Goal: Task Accomplishment & Management: Complete application form

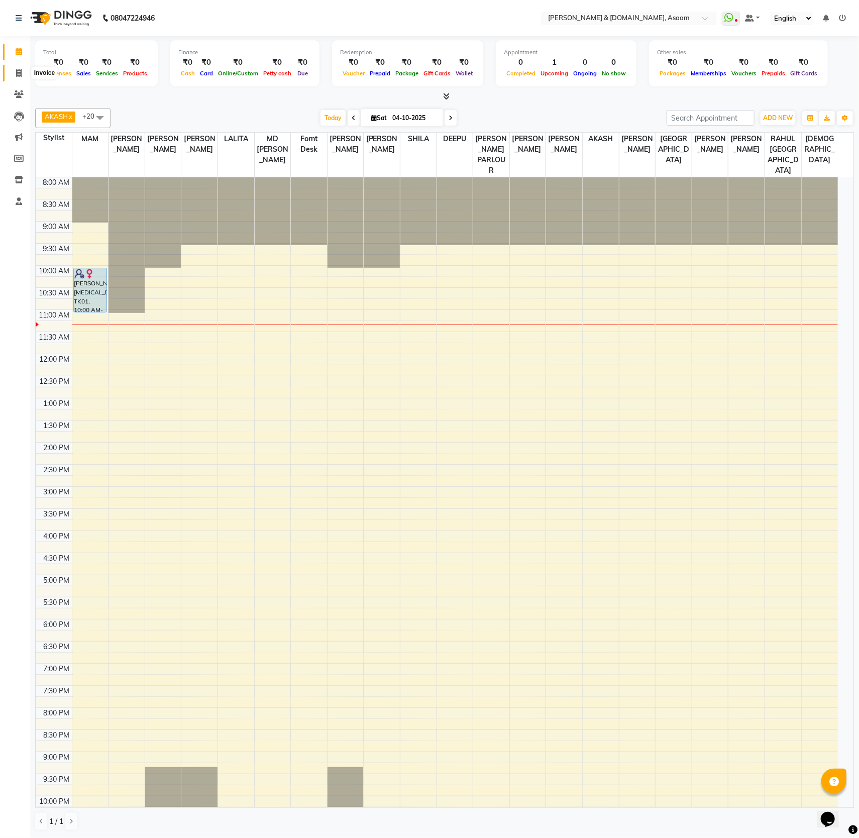
click at [18, 71] on icon at bounding box center [19, 73] width 6 height 8
select select "service"
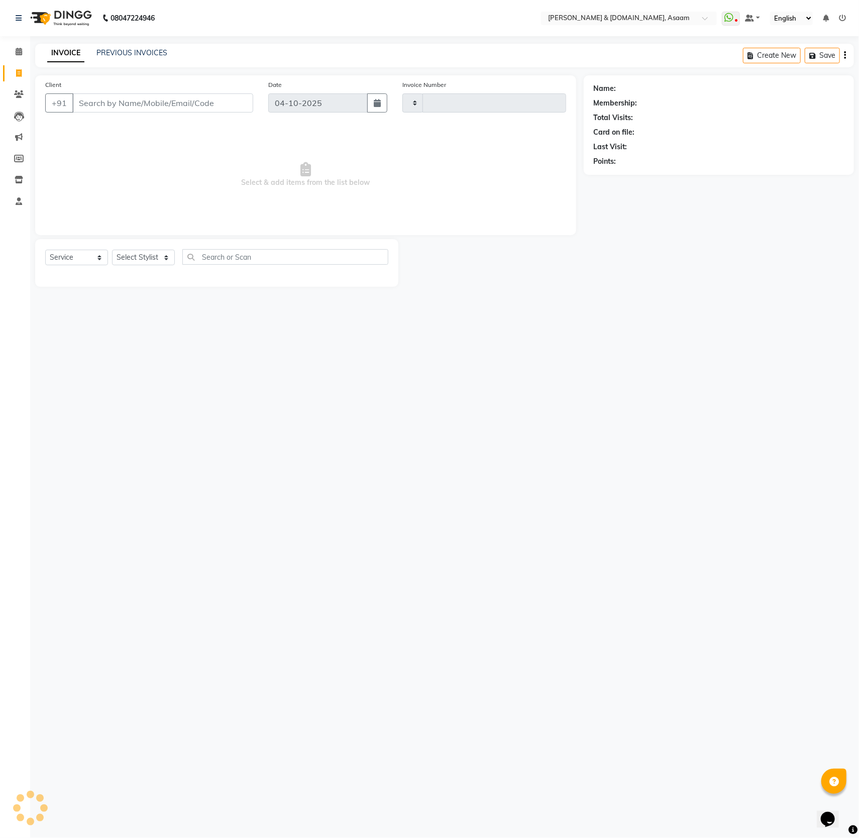
type input "6844"
select select "4608"
click at [97, 105] on input "Client" at bounding box center [162, 102] width 181 height 19
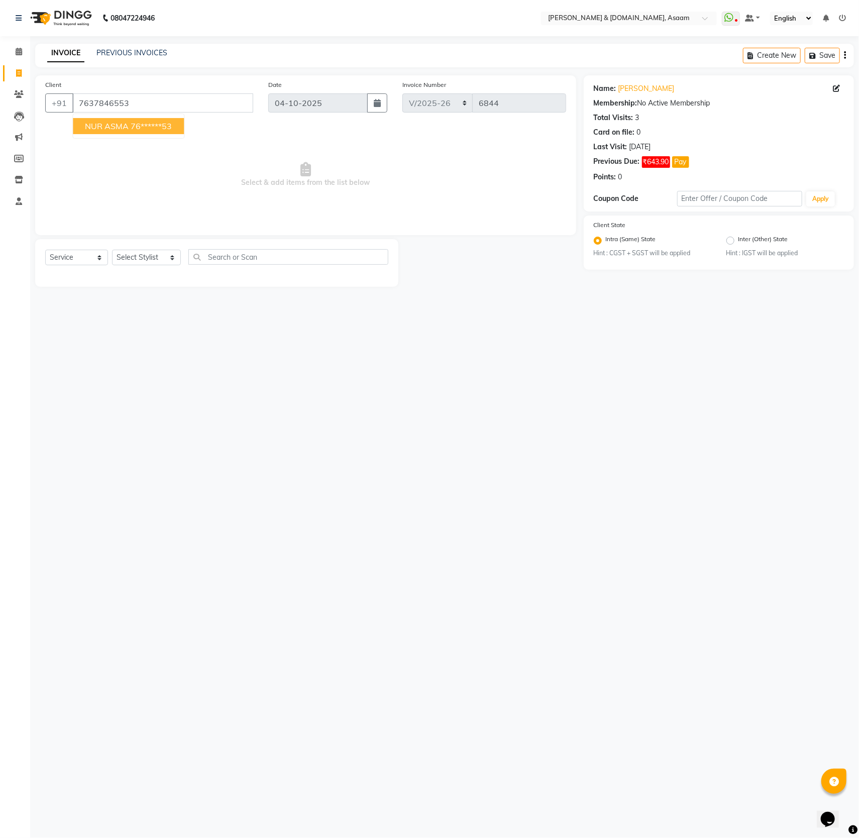
click at [157, 128] on ngb-highlight "76******53" at bounding box center [151, 126] width 41 height 10
type input "76******53"
click at [165, 253] on select "Select Stylist AKASH AKIB [PERSON_NAME] fornt desk [PERSON_NAME] PARLOUR [PERSO…" at bounding box center [146, 258] width 69 height 16
select select "86729"
click at [112, 251] on select "Select Stylist AKASH AKIB [PERSON_NAME] fornt desk [PERSON_NAME] PARLOUR [PERSO…" at bounding box center [146, 258] width 69 height 16
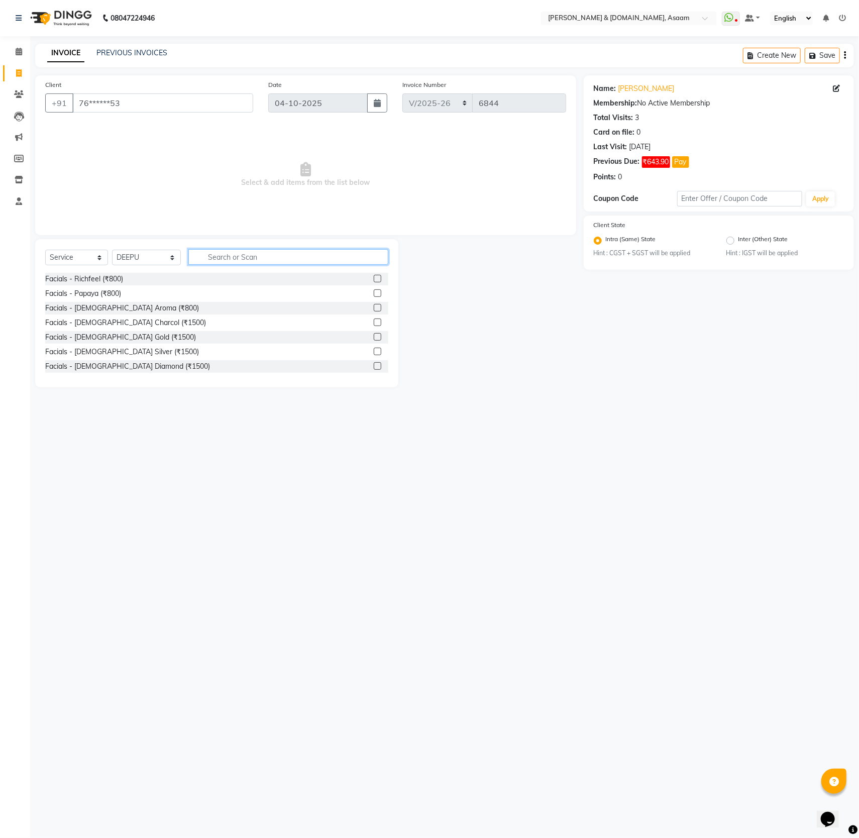
click at [211, 261] on input "text" at bounding box center [288, 257] width 200 height 16
type input "threa"
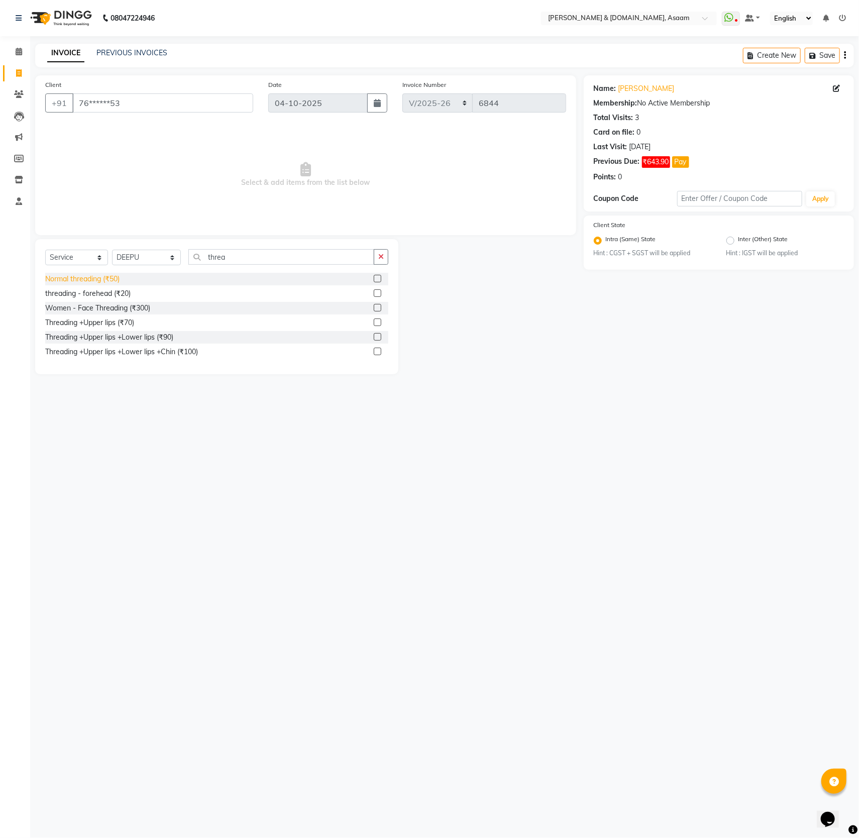
drag, startPoint x: 103, startPoint y: 278, endPoint x: 110, endPoint y: 274, distance: 7.9
click at [110, 274] on div "Normal threading (₹50)" at bounding box center [216, 279] width 343 height 13
click at [126, 326] on div "Threading +Upper lips (₹70)" at bounding box center [89, 322] width 89 height 11
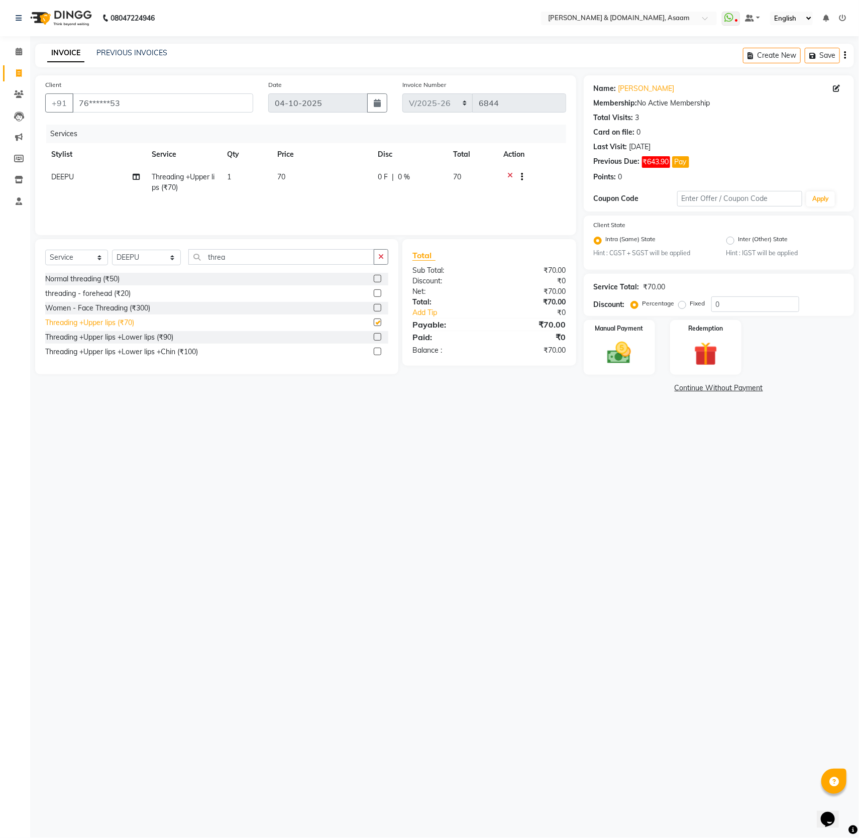
checkbox input "false"
click at [624, 357] on img at bounding box center [619, 353] width 40 height 28
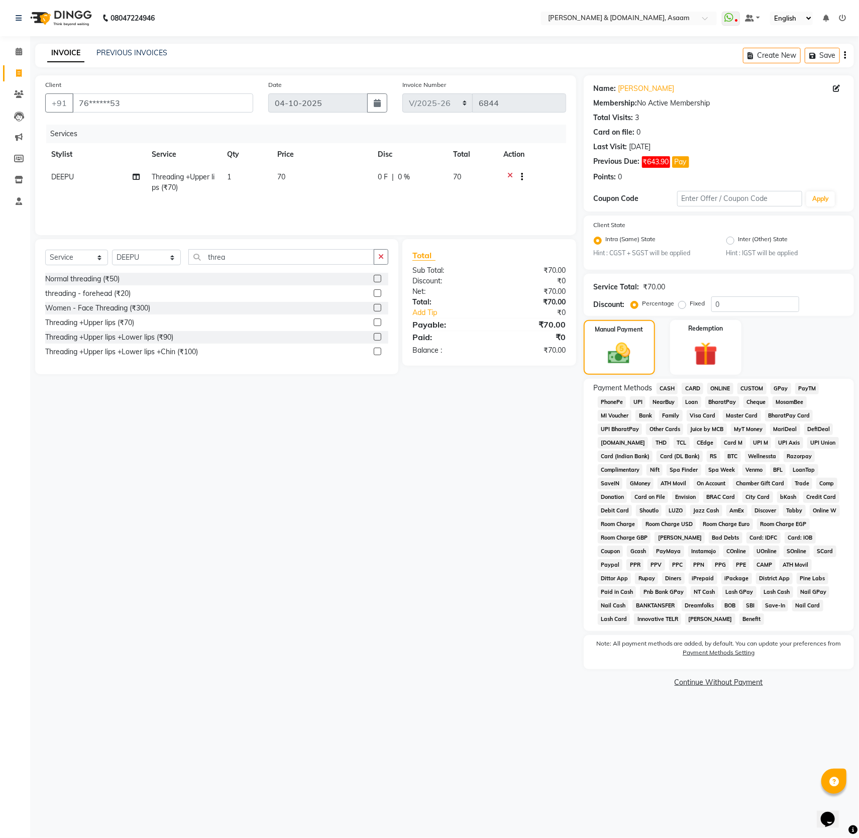
click at [666, 389] on span "CASH" at bounding box center [667, 389] width 22 height 12
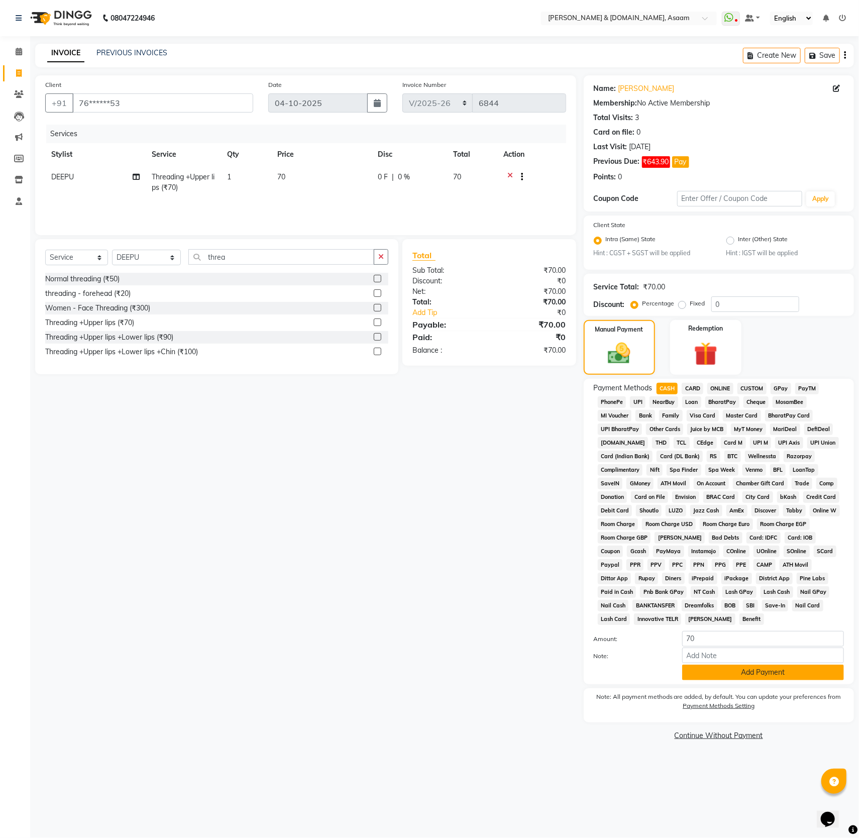
click at [761, 680] on button "Add Payment" at bounding box center [763, 672] width 162 height 16
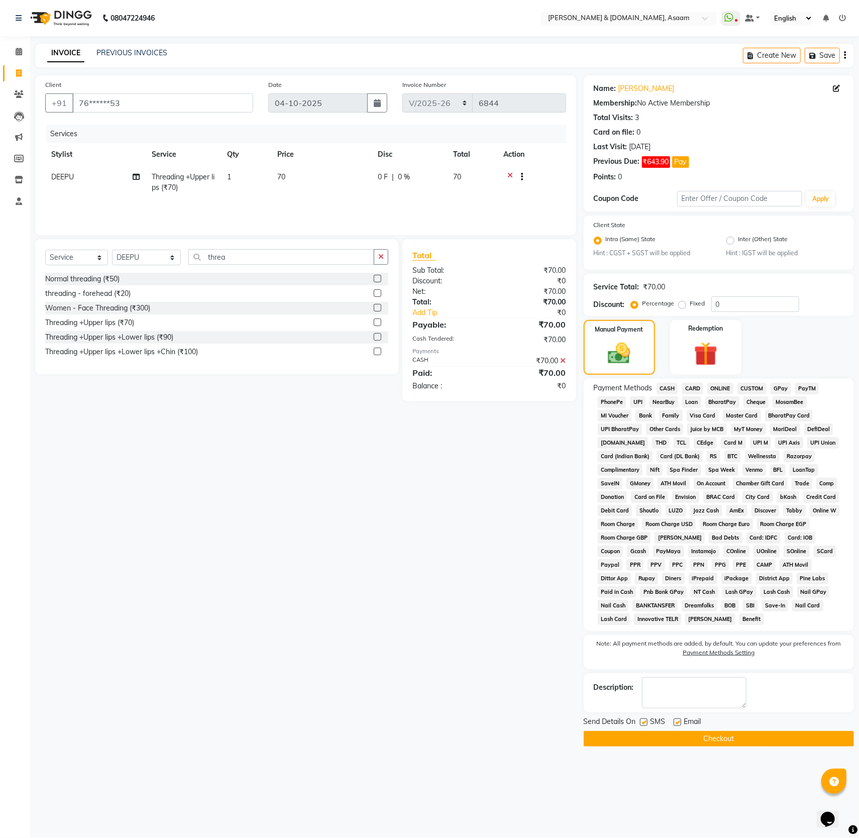
click at [793, 746] on button "Checkout" at bounding box center [719, 739] width 270 height 16
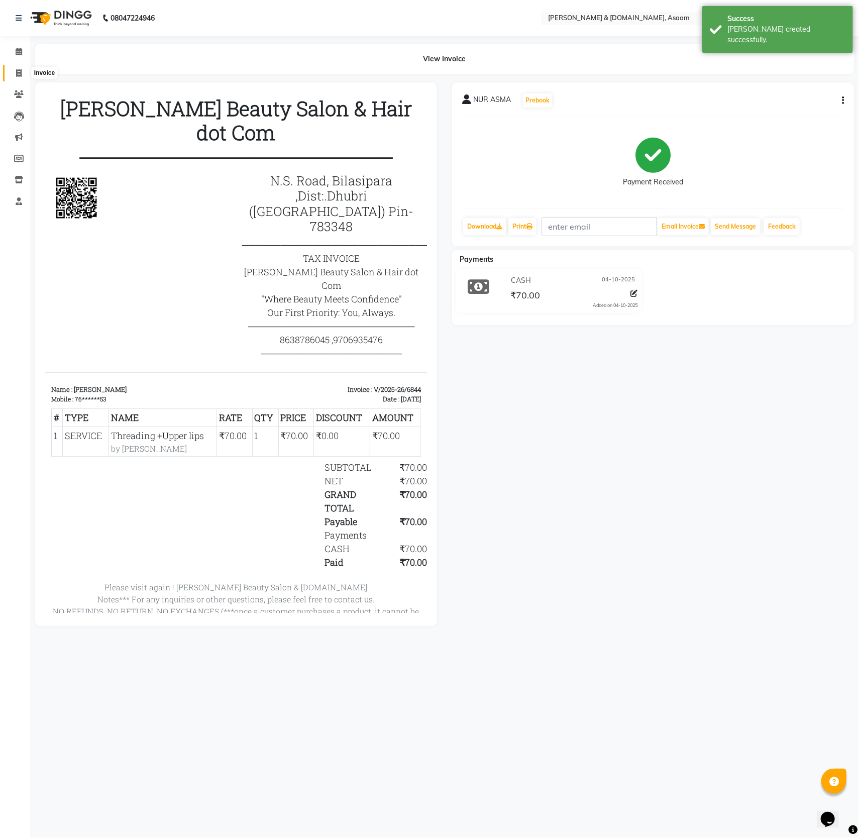
click at [17, 72] on icon at bounding box center [19, 73] width 6 height 8
select select "service"
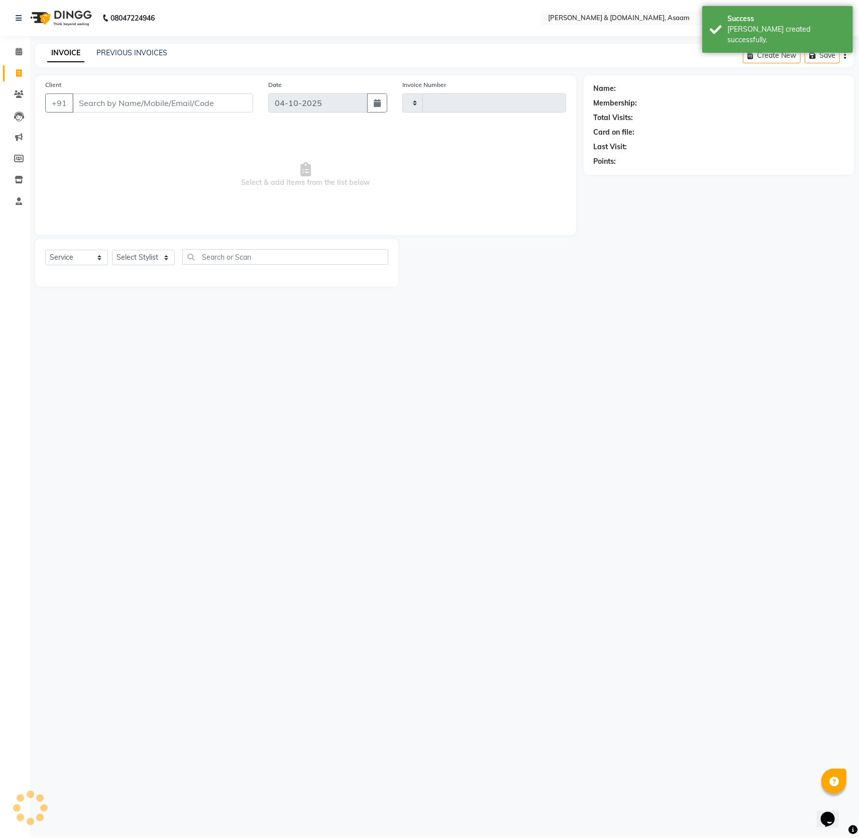
type input "6845"
select select "4608"
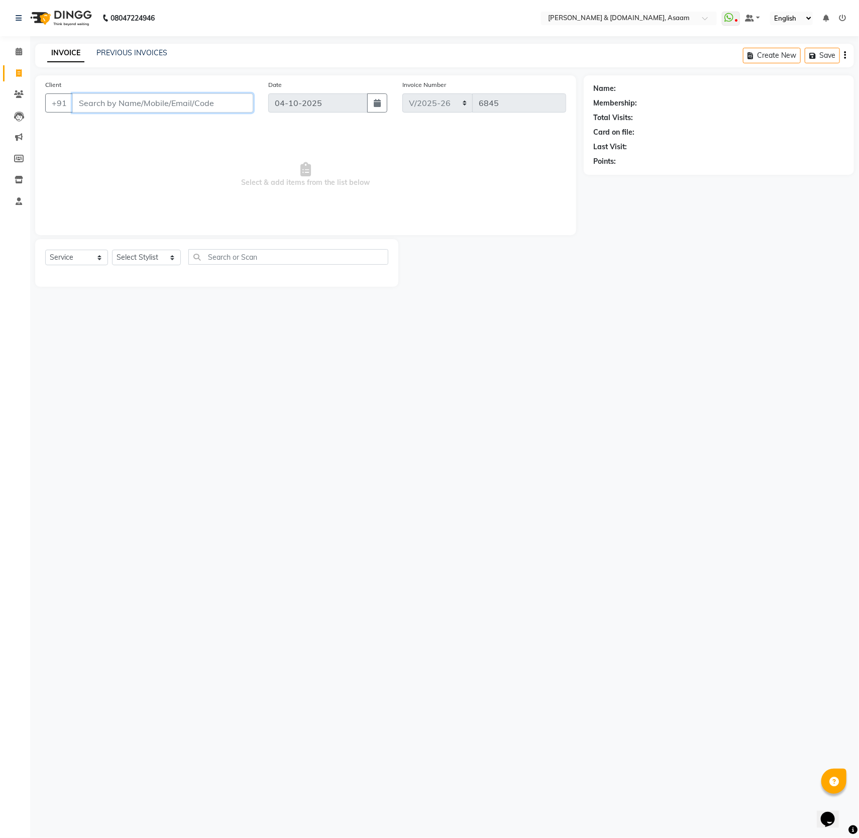
click at [94, 106] on input "Client" at bounding box center [162, 102] width 181 height 19
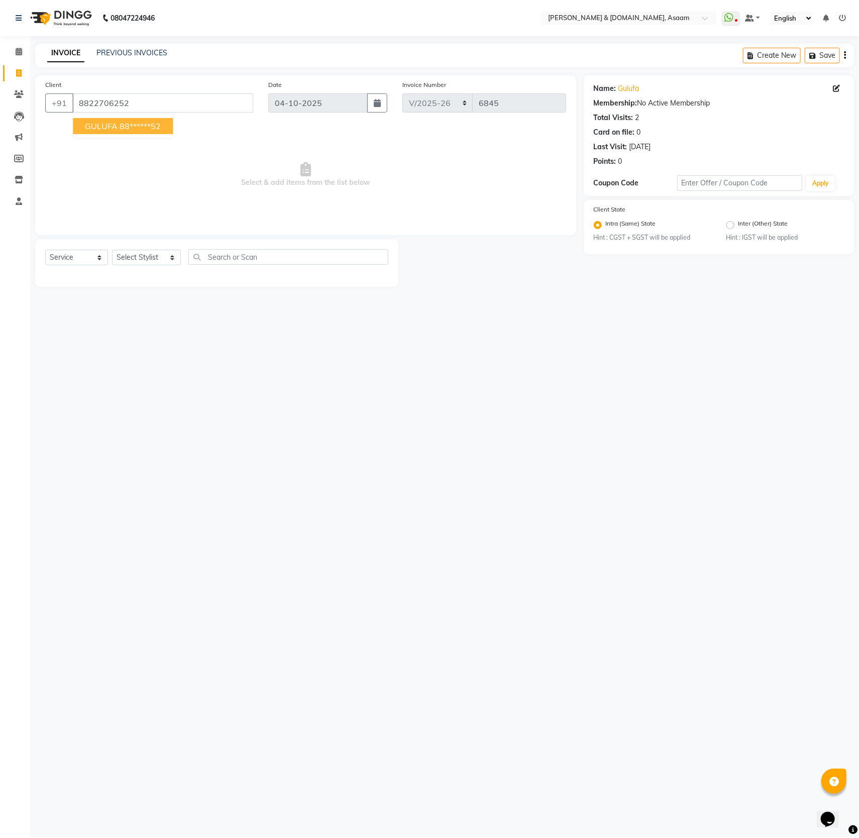
click at [129, 126] on ngb-highlight "88******52" at bounding box center [140, 126] width 41 height 10
type input "88******52"
click at [166, 254] on select "Select Stylist AKASH AKIB [PERSON_NAME] fornt desk [PERSON_NAME] PARLOUR [PERSO…" at bounding box center [146, 258] width 69 height 16
select select "40905"
click at [112, 251] on select "Select Stylist AKASH AKIB [PERSON_NAME] fornt desk [PERSON_NAME] PARLOUR [PERSO…" at bounding box center [146, 258] width 69 height 16
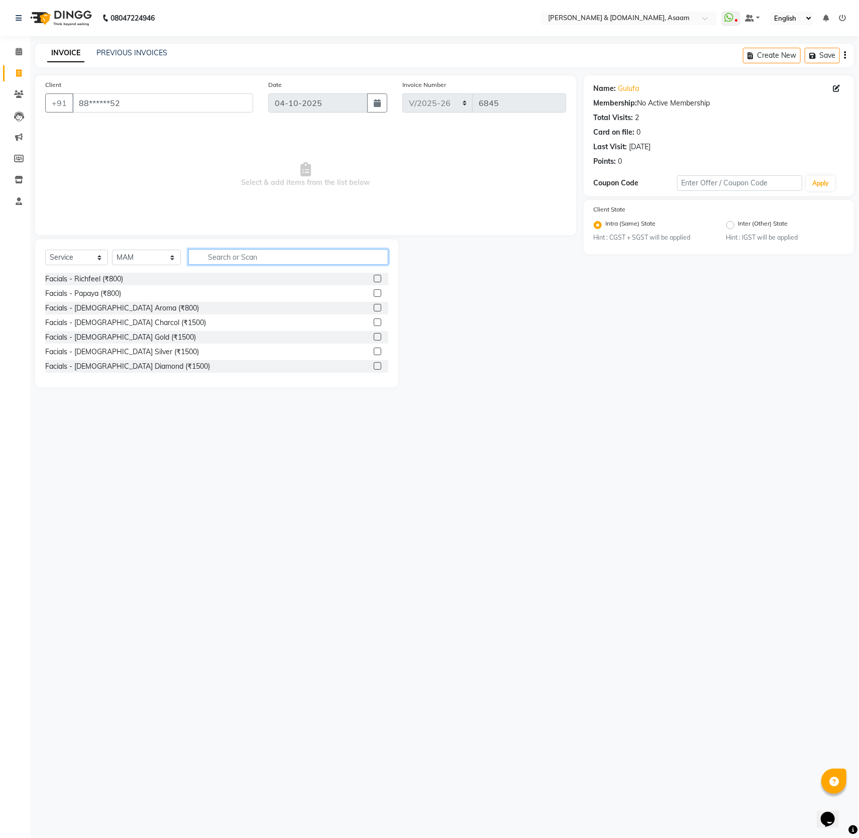
click at [213, 258] on input "text" at bounding box center [288, 257] width 200 height 16
type input "thread"
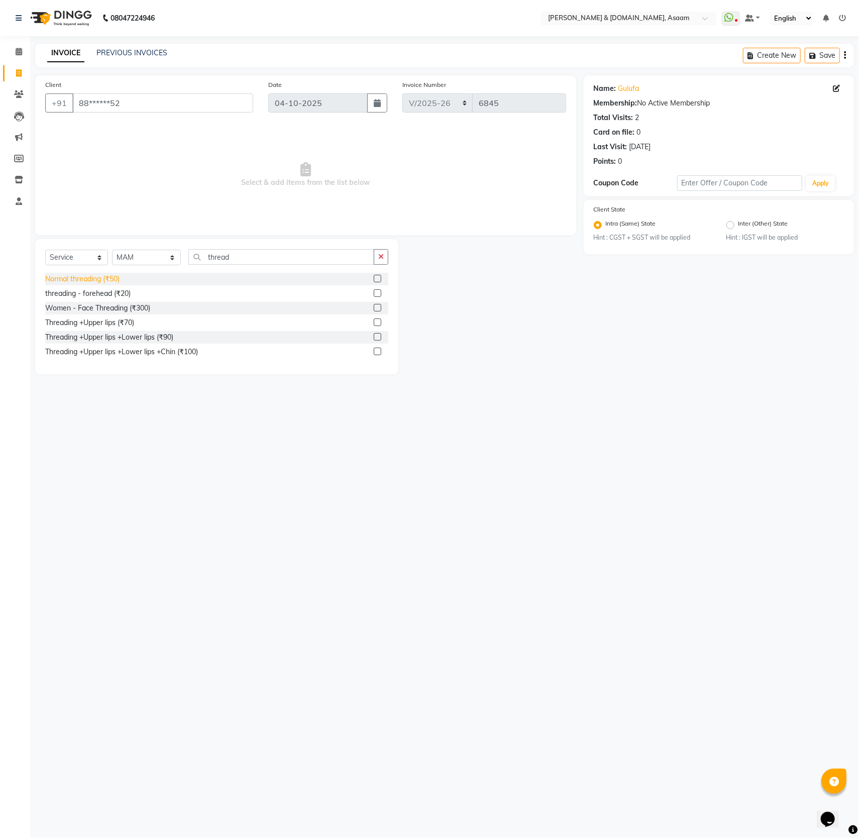
click at [88, 284] on div "Normal threading (₹50)" at bounding box center [82, 279] width 74 height 11
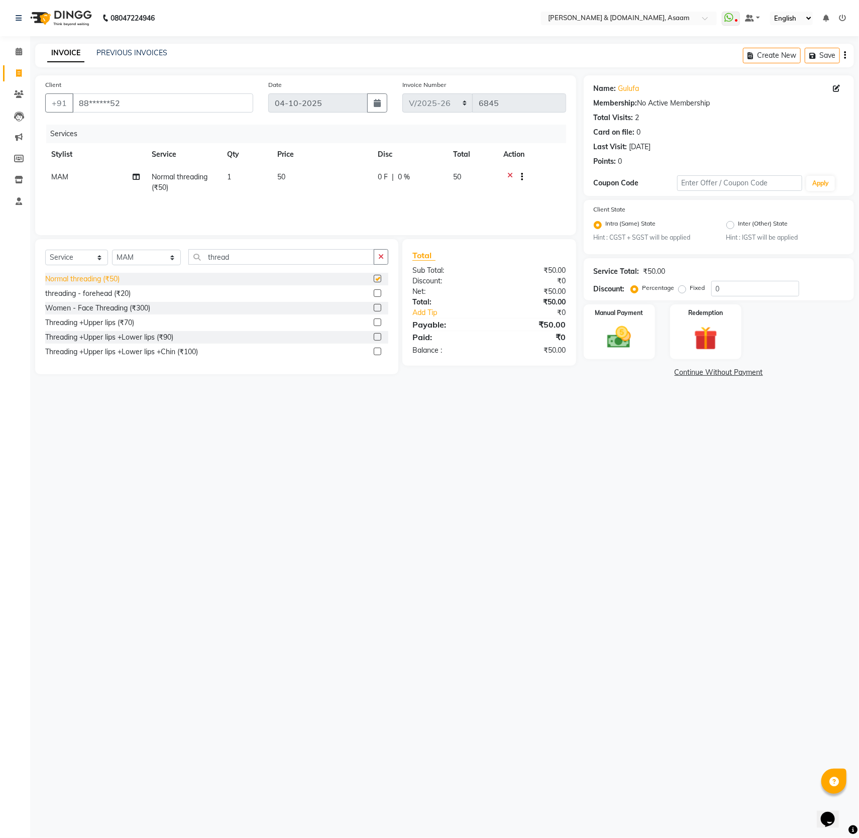
checkbox input "false"
click at [93, 257] on select "Select Service Product Membership Package Voucher Prepaid Gift Card" at bounding box center [76, 258] width 63 height 16
select select "product"
click at [45, 251] on select "Select Service Product Membership Package Voucher Prepaid Gift Card" at bounding box center [76, 258] width 63 height 16
click at [376, 256] on button "button" at bounding box center [381, 257] width 15 height 16
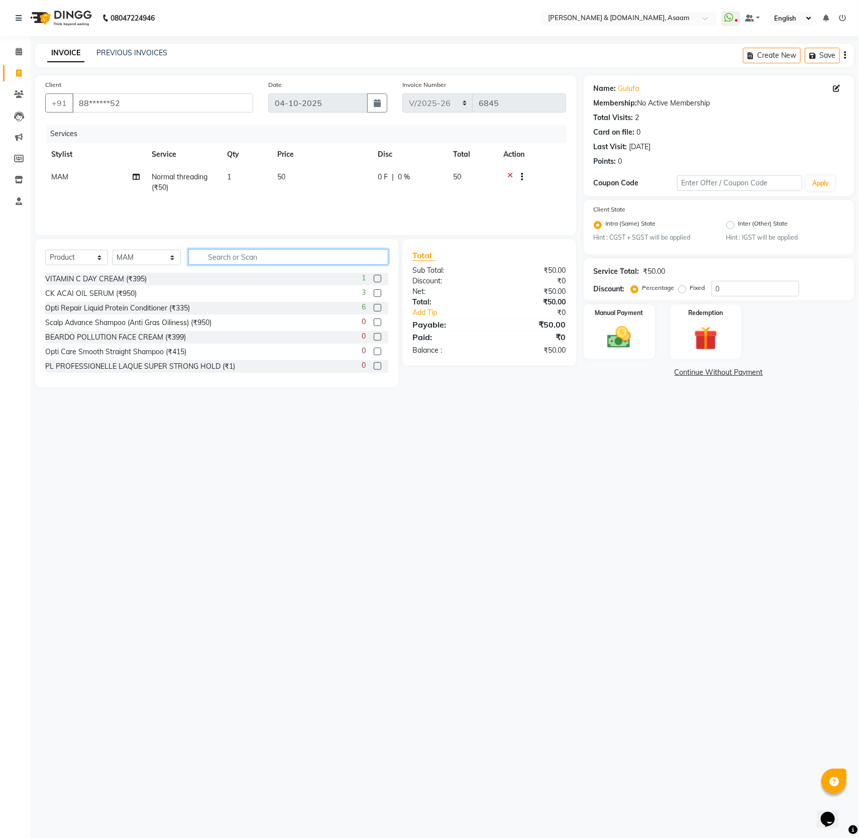
click at [210, 257] on input "text" at bounding box center [288, 257] width 200 height 16
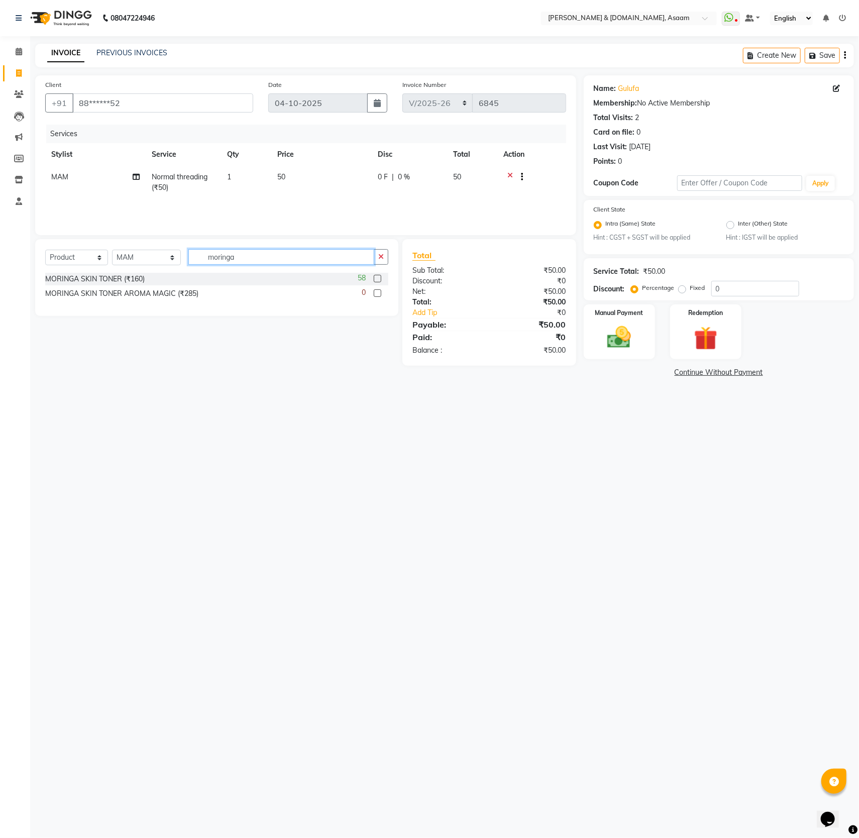
type input "moringa"
click at [118, 274] on div "MORINGA SKIN TONER (₹160) 58" at bounding box center [216, 279] width 343 height 13
click at [737, 290] on input "0" at bounding box center [755, 289] width 88 height 16
type input "5"
click at [293, 356] on div "Select Service Product Membership Package Voucher Prepaid Gift Card Select Styl…" at bounding box center [213, 302] width 371 height 127
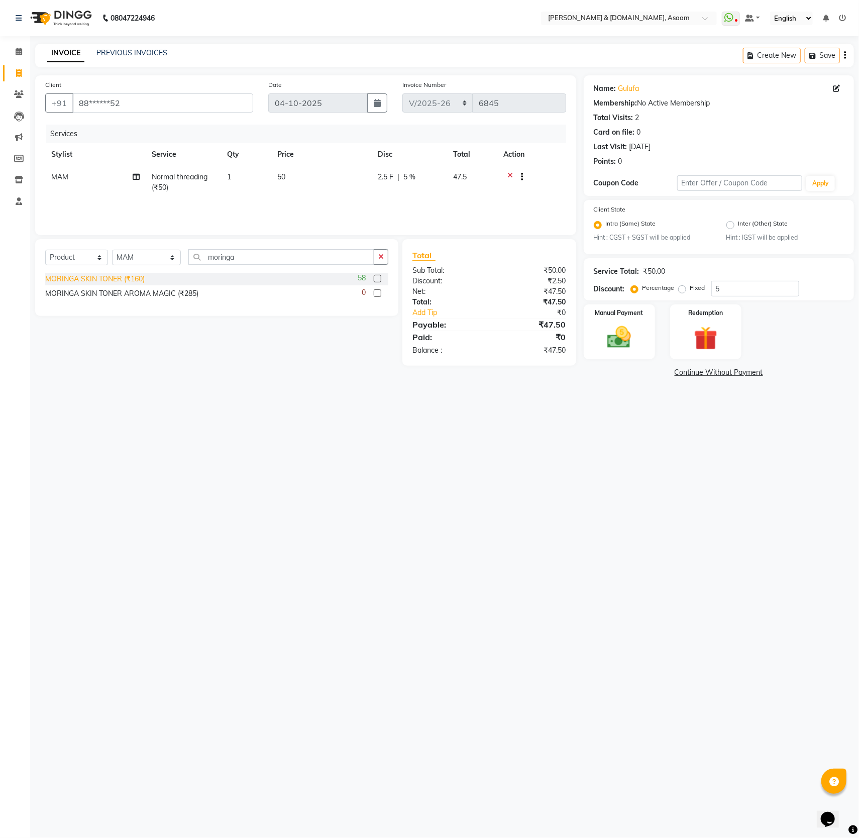
click at [117, 282] on div "MORINGA SKIN TONER (₹160)" at bounding box center [94, 279] width 99 height 11
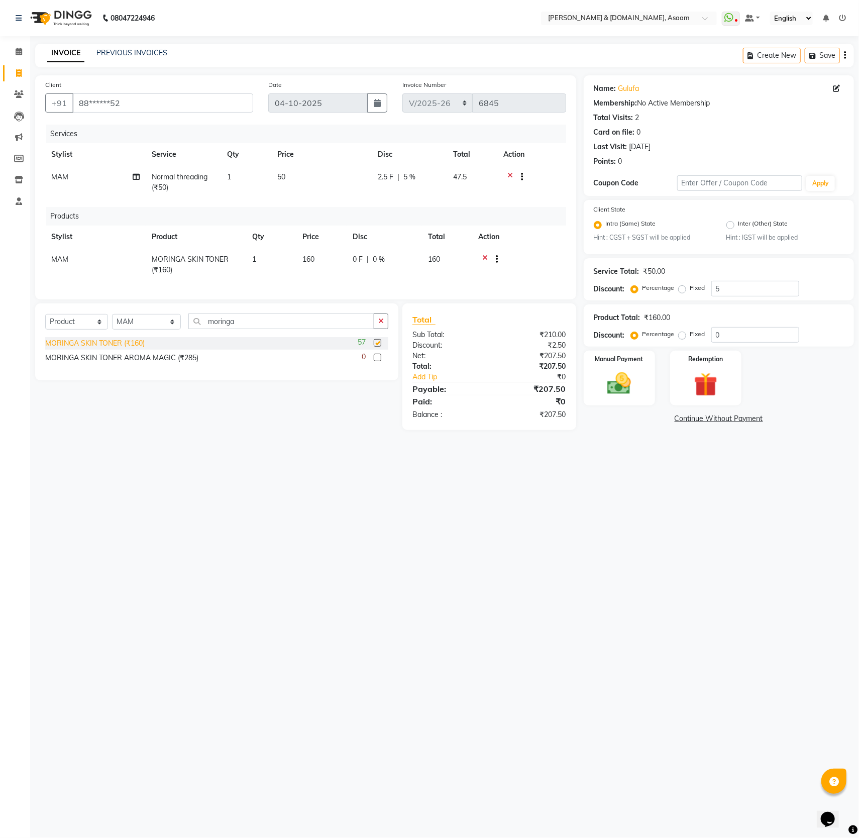
checkbox input "false"
click at [728, 282] on div "Service Total: ₹50.00 Discount: Percentage Fixed 5" at bounding box center [719, 279] width 250 height 34
click at [721, 284] on input "5" at bounding box center [755, 289] width 88 height 16
click at [731, 292] on input "5" at bounding box center [755, 289] width 88 height 16
drag, startPoint x: 717, startPoint y: 337, endPoint x: 741, endPoint y: 338, distance: 24.2
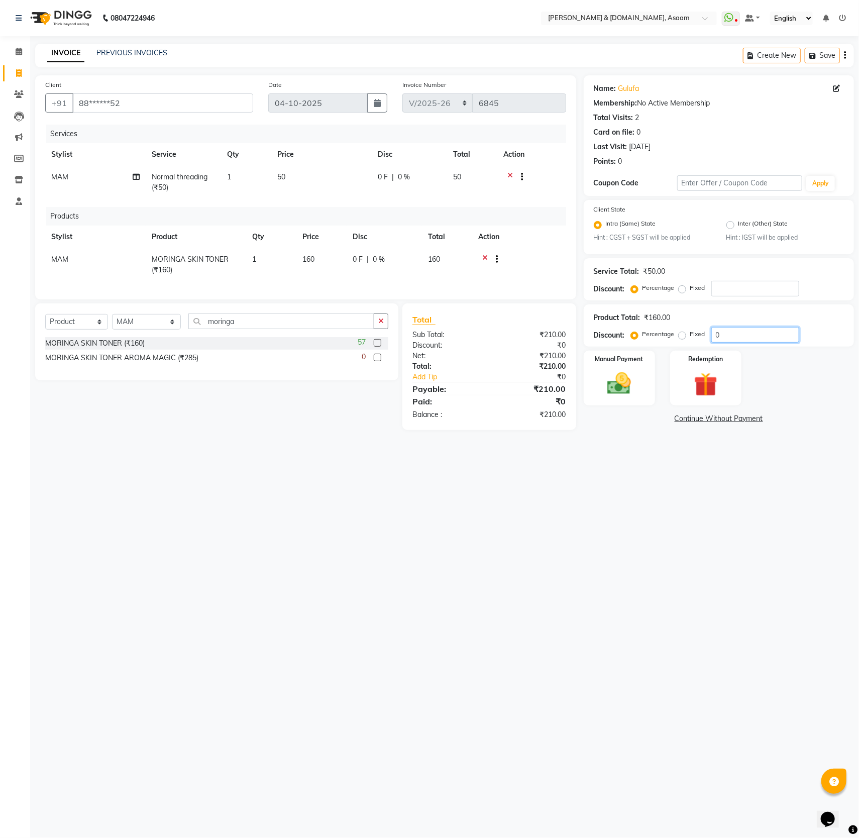
click at [741, 338] on input "0" at bounding box center [755, 335] width 88 height 16
type input "5"
click at [622, 385] on img at bounding box center [619, 384] width 40 height 28
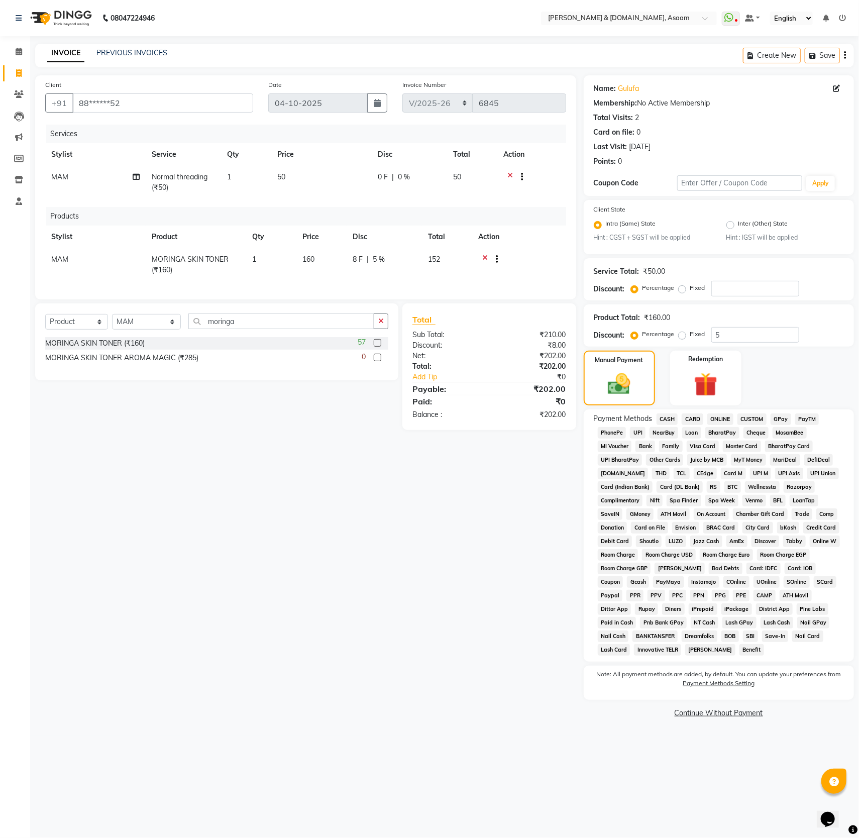
click at [358, 267] on td "8 F | 5 %" at bounding box center [384, 264] width 75 height 33
select select "40905"
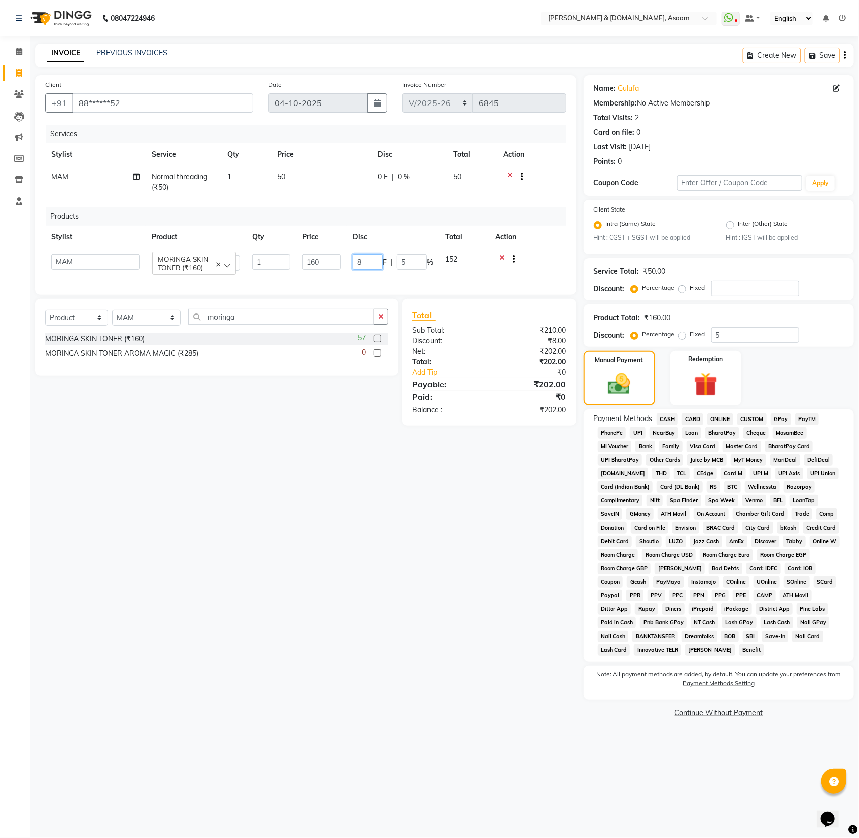
click at [372, 262] on input "8" at bounding box center [368, 262] width 30 height 16
type input "10"
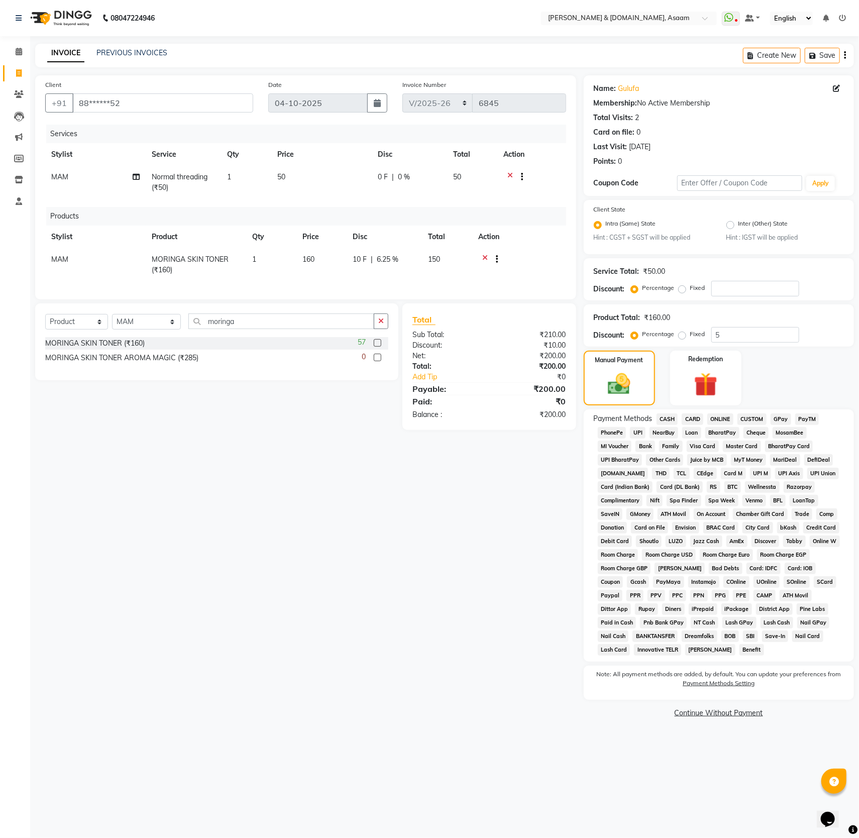
click at [458, 580] on div "Client +91 88******52 Date [DATE] Invoice Number INV/2025-26 V/2025 V/[PHONE_NU…" at bounding box center [306, 397] width 556 height 645
click at [666, 421] on span "CASH" at bounding box center [667, 419] width 22 height 12
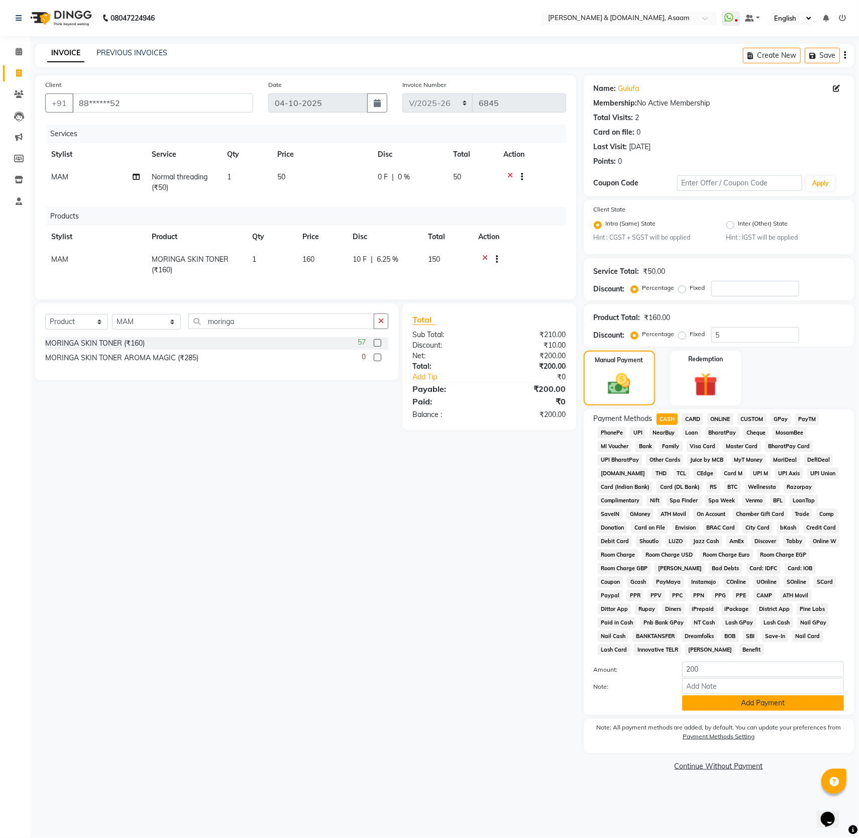
click at [777, 711] on button "Add Payment" at bounding box center [763, 703] width 162 height 16
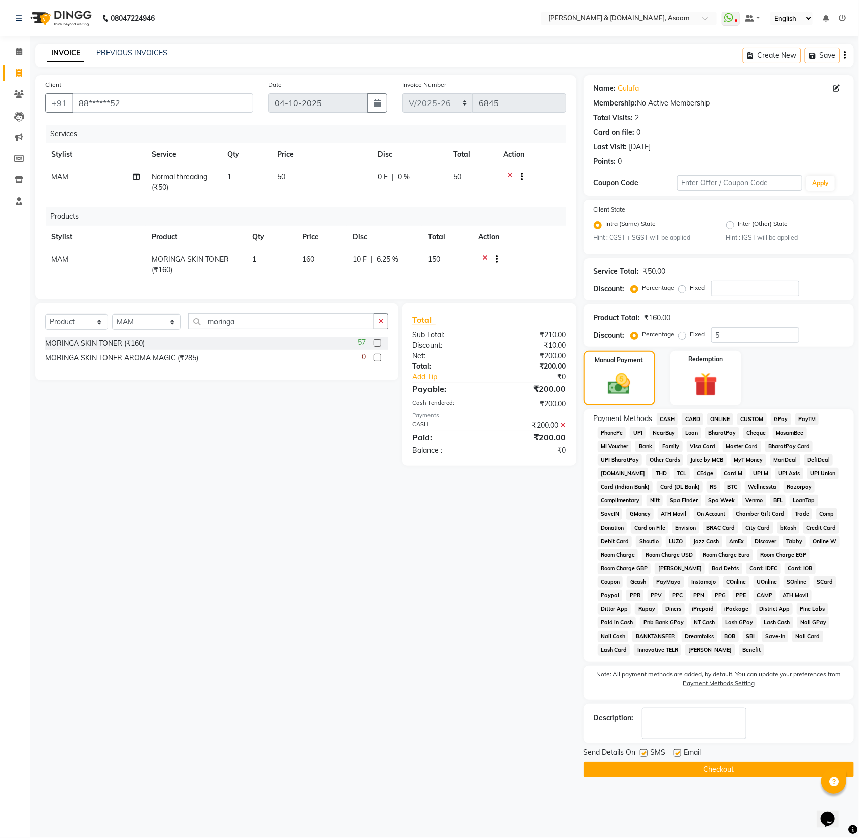
click at [773, 777] on button "Checkout" at bounding box center [719, 769] width 270 height 16
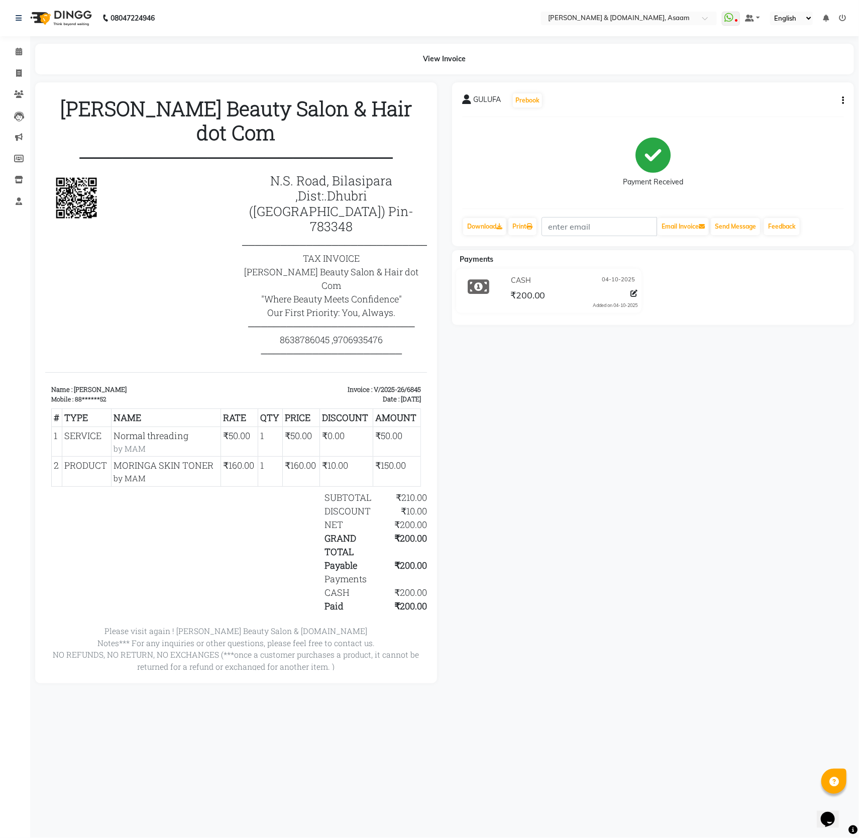
click at [16, 63] on li "Invoice" at bounding box center [15, 74] width 30 height 22
click at [16, 73] on icon at bounding box center [19, 73] width 6 height 8
select select "service"
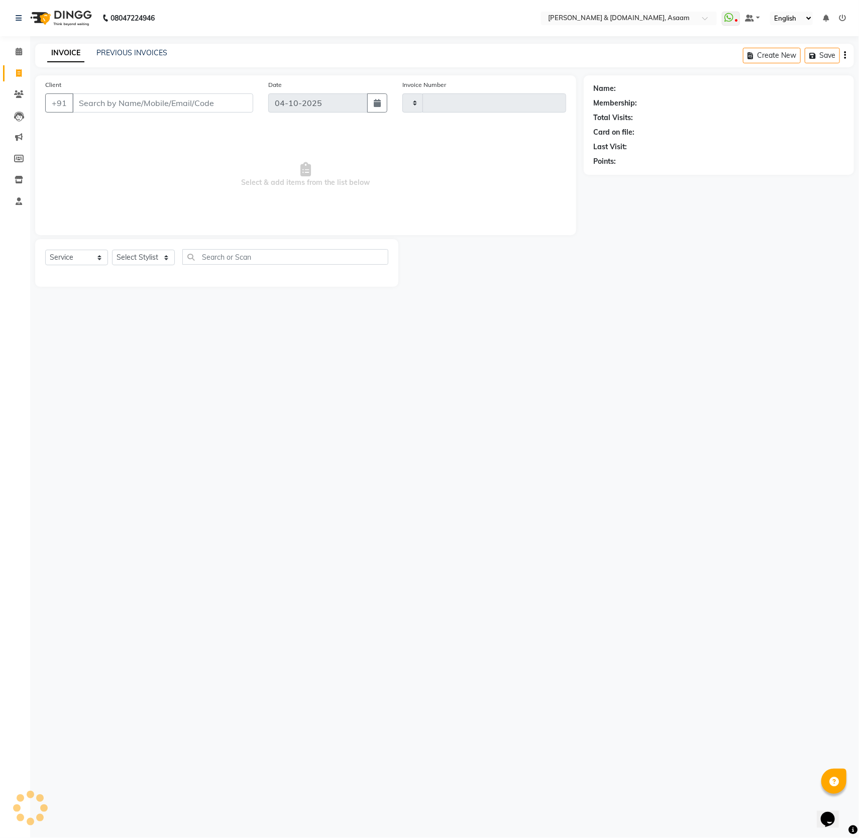
type input "6846"
select select "4608"
click at [90, 110] on input "Client" at bounding box center [162, 102] width 181 height 19
click at [99, 102] on input "Client" at bounding box center [162, 102] width 181 height 19
type input "8638061548"
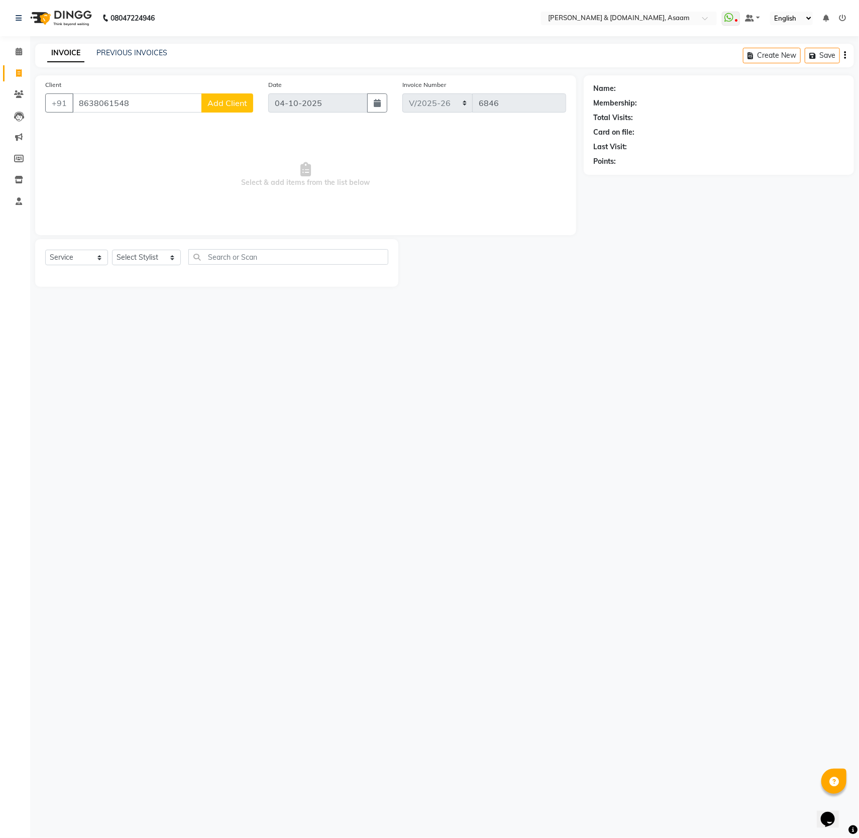
click at [239, 107] on span "Add Client" at bounding box center [227, 103] width 40 height 10
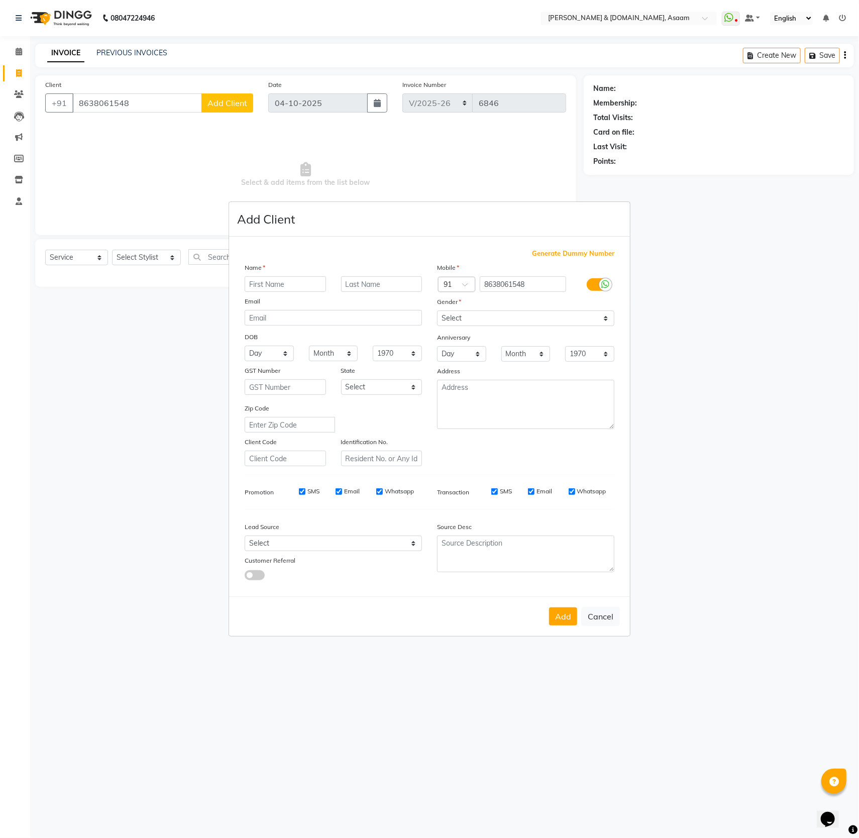
click at [260, 278] on input "text" at bounding box center [285, 284] width 81 height 16
type input "reshmina"
click at [356, 271] on div "Name" at bounding box center [333, 269] width 192 height 14
click at [356, 273] on div "Name reshmina Email DOB Day 01 02 03 04 05 06 07 08 09 10 11 12 13 14 15 16 17 …" at bounding box center [333, 364] width 192 height 204
click at [356, 283] on input "text" at bounding box center [381, 284] width 81 height 16
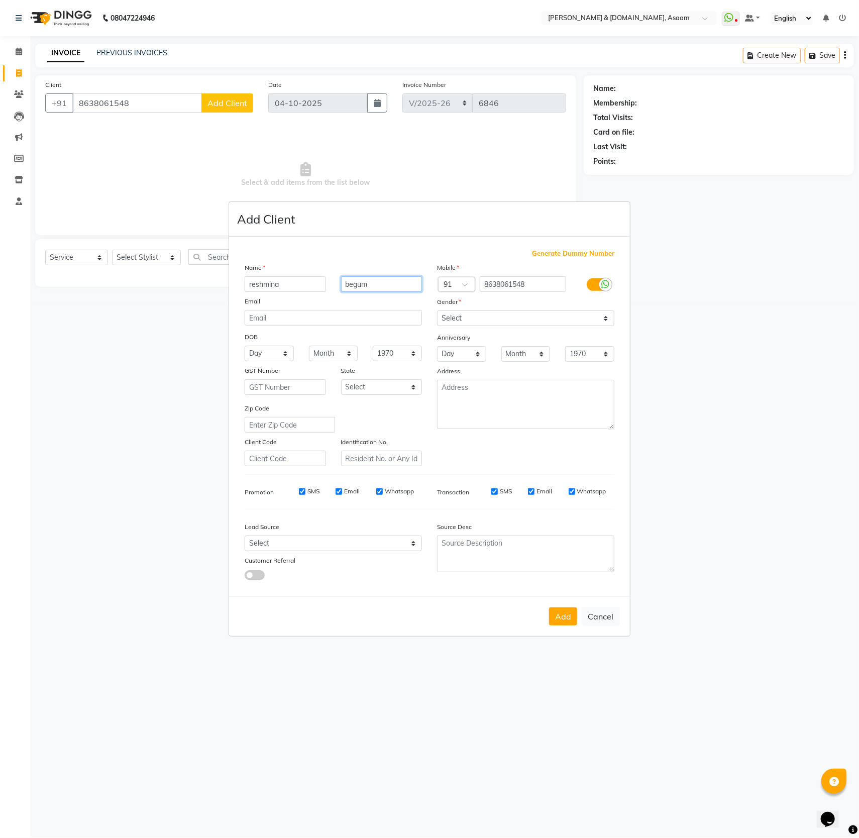
type input "begum"
click at [599, 310] on select "Select [DEMOGRAPHIC_DATA] [DEMOGRAPHIC_DATA] Other Prefer Not To Say" at bounding box center [525, 318] width 177 height 16
select select "[DEMOGRAPHIC_DATA]"
click at [437, 310] on select "Select [DEMOGRAPHIC_DATA] [DEMOGRAPHIC_DATA] Other Prefer Not To Say" at bounding box center [525, 318] width 177 height 16
click at [563, 620] on button "Add" at bounding box center [563, 616] width 28 height 18
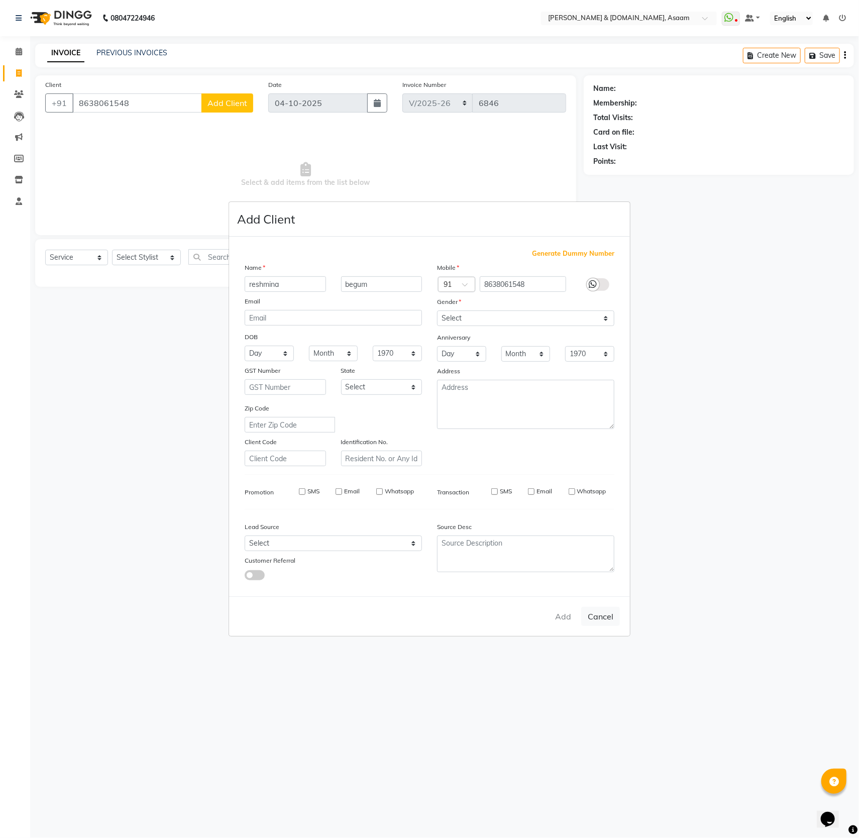
type input "86******48"
select select
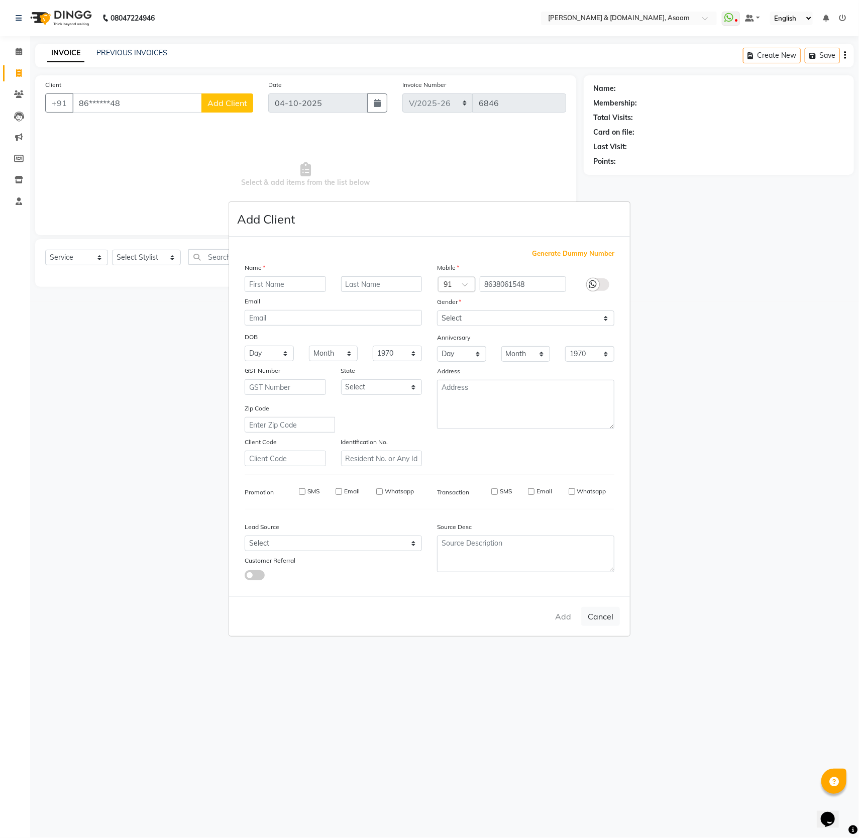
select select
checkbox input "false"
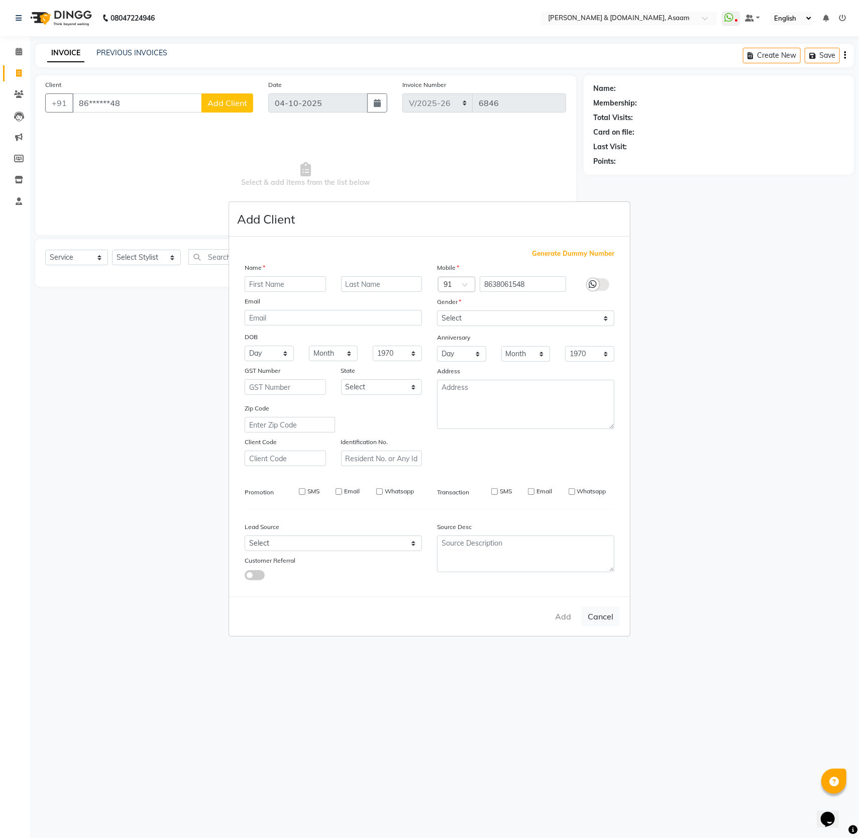
checkbox input "false"
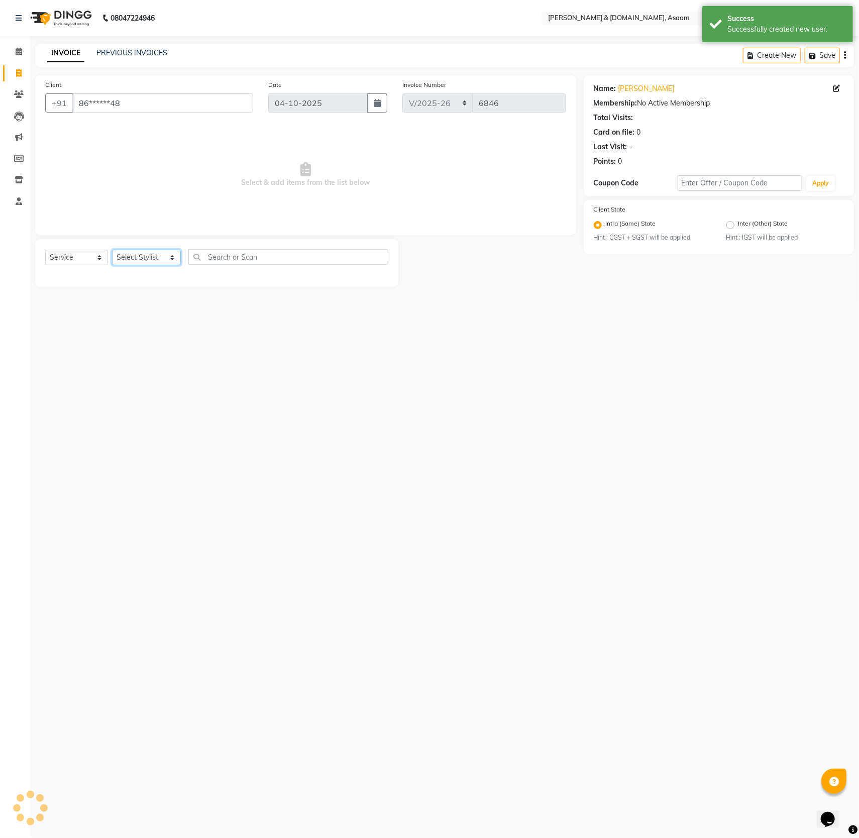
drag, startPoint x: 159, startPoint y: 258, endPoint x: 164, endPoint y: 254, distance: 6.1
click at [164, 254] on select "Select Stylist AKASH AKIB [PERSON_NAME] fornt desk [PERSON_NAME] PARLOUR [PERSO…" at bounding box center [146, 258] width 69 height 16
select select "86729"
click at [112, 251] on select "Select Stylist AKASH AKIB [PERSON_NAME] fornt desk [PERSON_NAME] PARLOUR [PERSO…" at bounding box center [146, 258] width 69 height 16
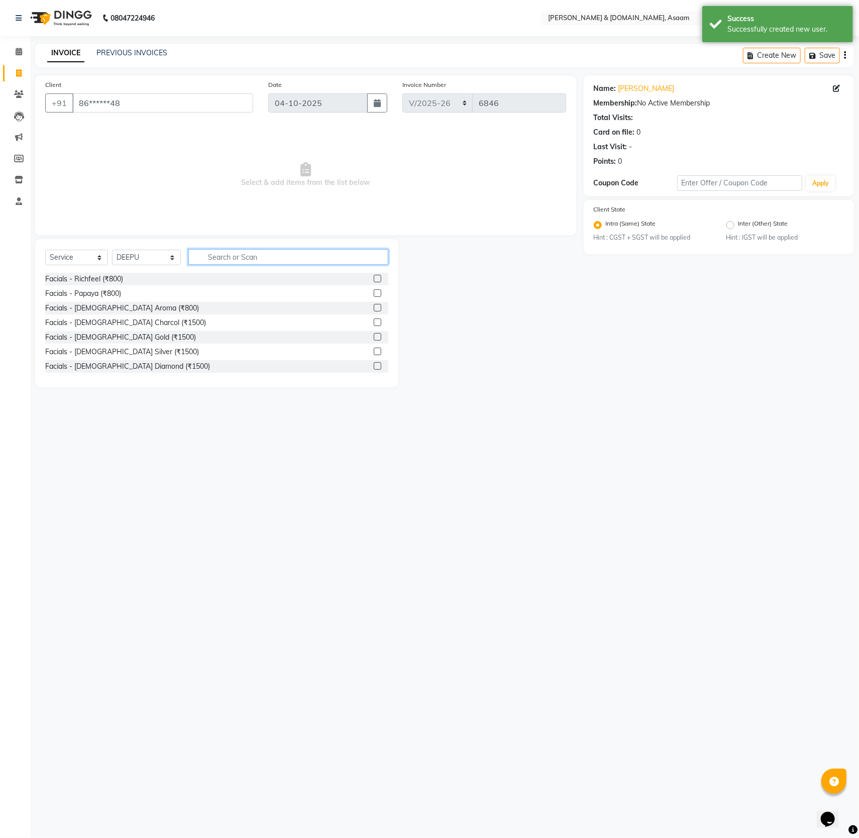
click at [206, 258] on input "text" at bounding box center [288, 257] width 200 height 16
type input "threa"
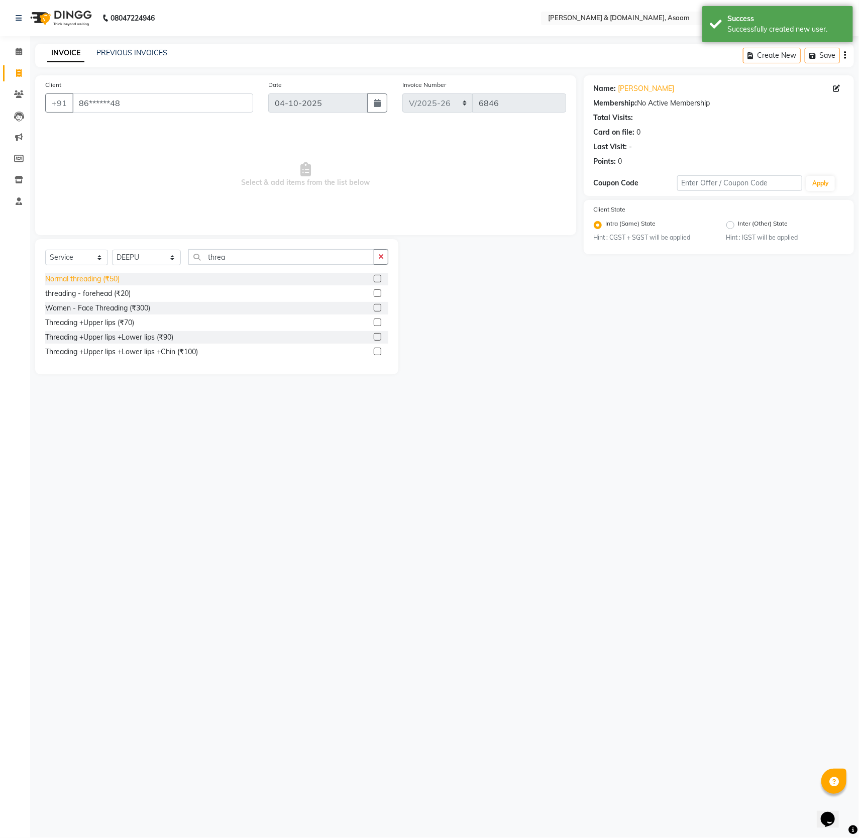
click at [97, 283] on div "Normal threading (₹50)" at bounding box center [82, 279] width 74 height 11
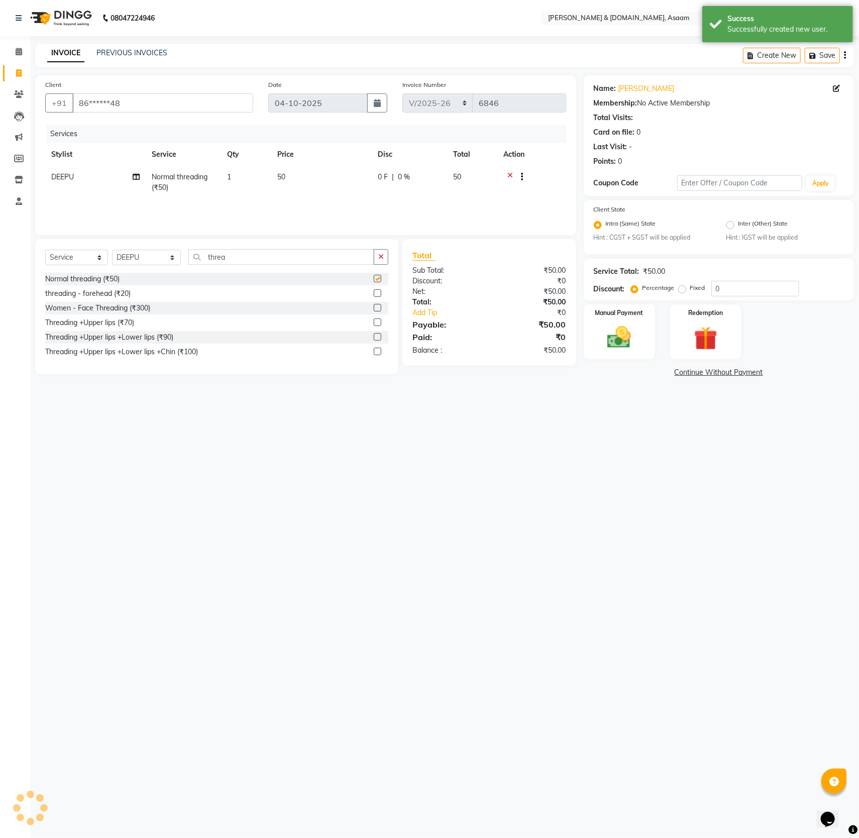
checkbox input "false"
click at [621, 343] on img at bounding box center [619, 337] width 40 height 28
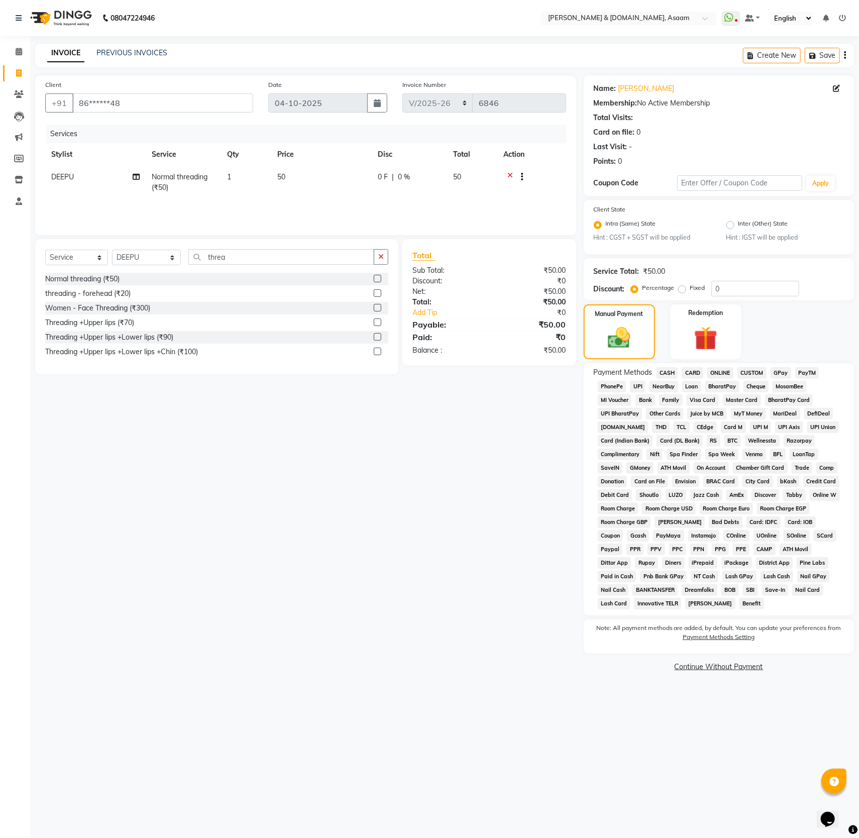
click at [673, 373] on span "CASH" at bounding box center [667, 373] width 22 height 12
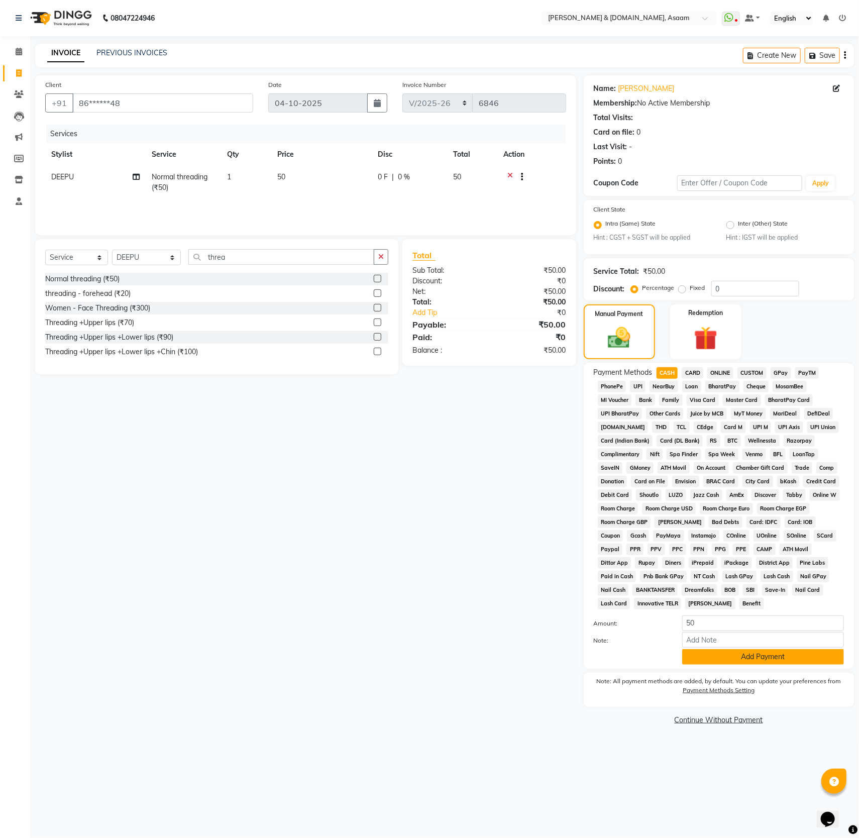
click at [778, 664] on button "Add Payment" at bounding box center [763, 657] width 162 height 16
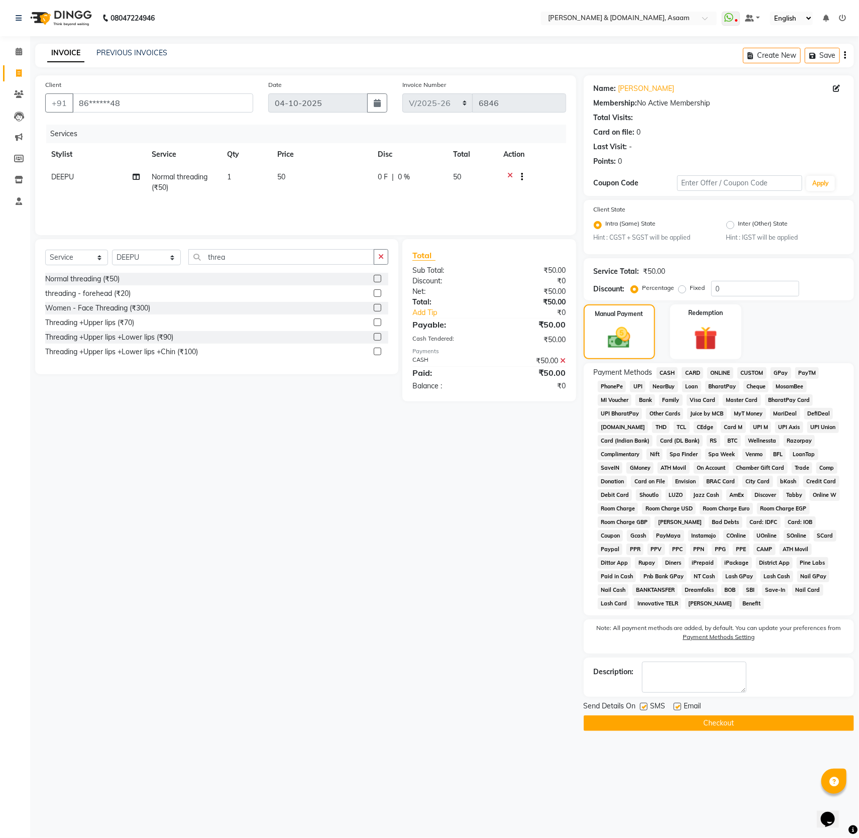
drag, startPoint x: 765, startPoint y: 737, endPoint x: 745, endPoint y: 732, distance: 20.7
click at [753, 731] on button "Checkout" at bounding box center [719, 723] width 270 height 16
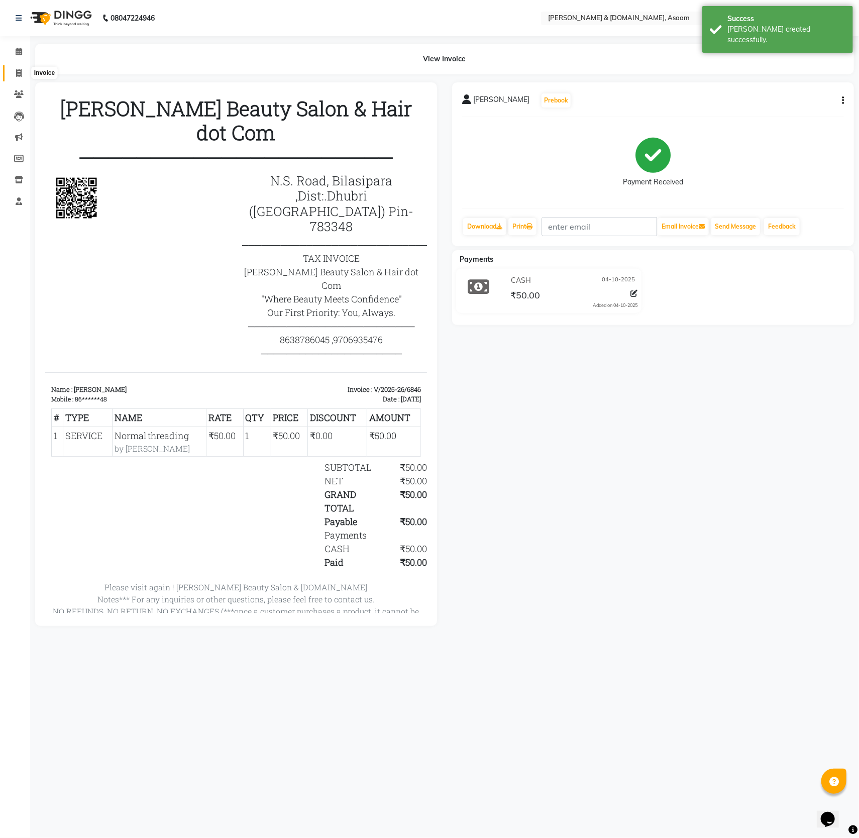
click at [19, 74] on icon at bounding box center [19, 73] width 6 height 8
select select "service"
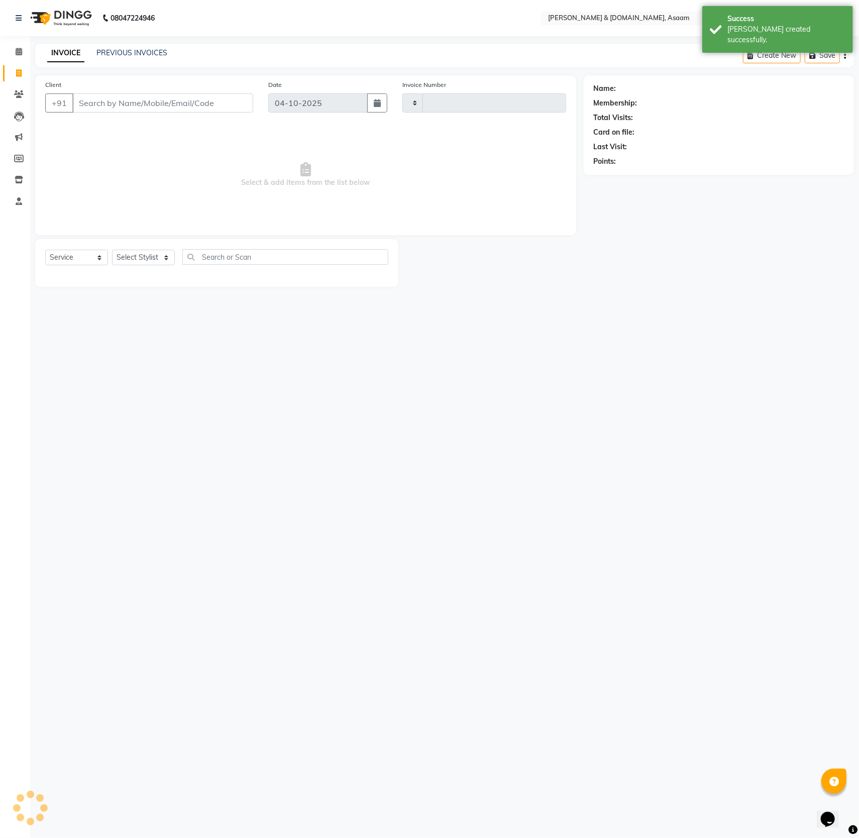
type input "6847"
select select "4608"
